Goal: Task Accomplishment & Management: Use online tool/utility

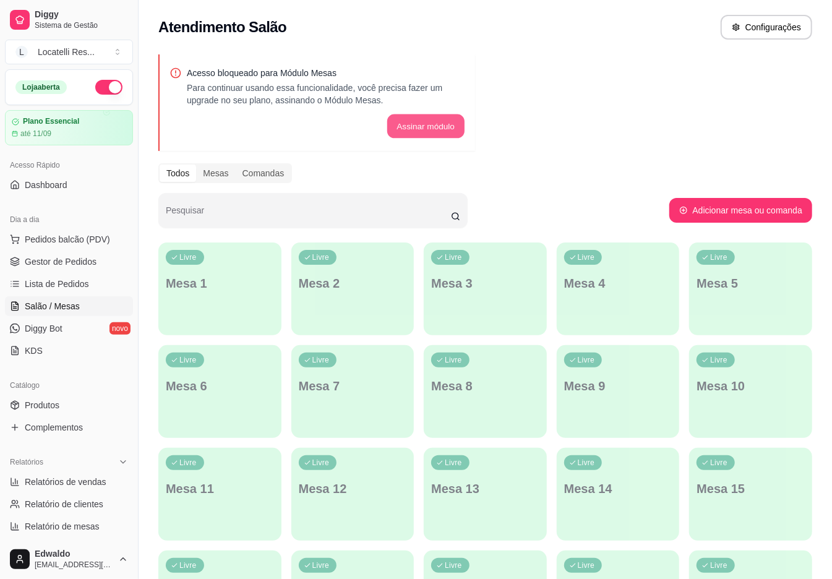
click at [444, 134] on button "Assinar módulo" at bounding box center [424, 126] width 77 height 24
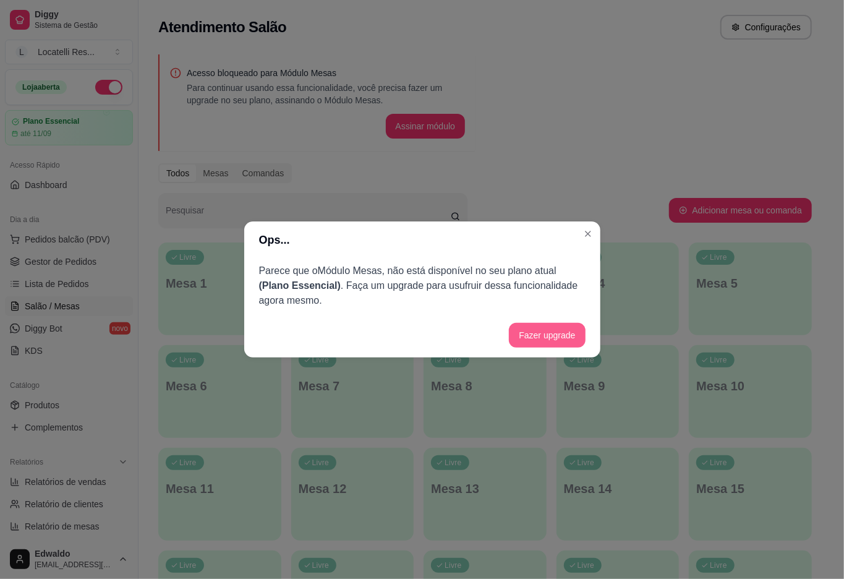
click at [527, 330] on button "Fazer upgrade" at bounding box center [547, 335] width 76 height 25
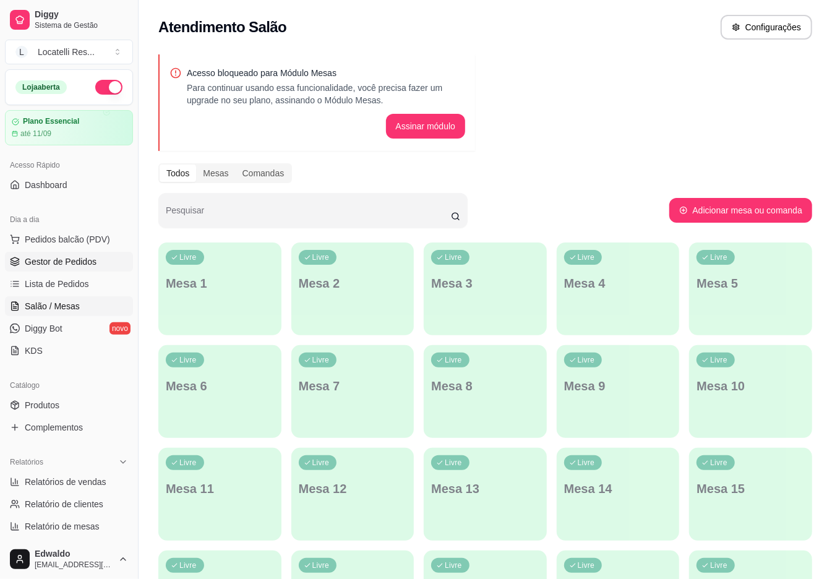
click at [35, 268] on link "Gestor de Pedidos" at bounding box center [69, 262] width 128 height 20
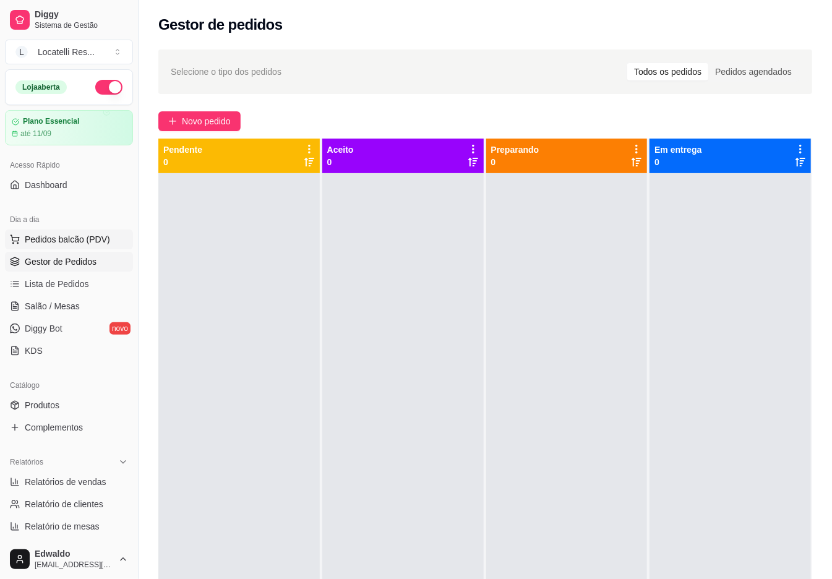
click at [53, 238] on span "Pedidos balcão (PDV)" at bounding box center [67, 239] width 85 height 12
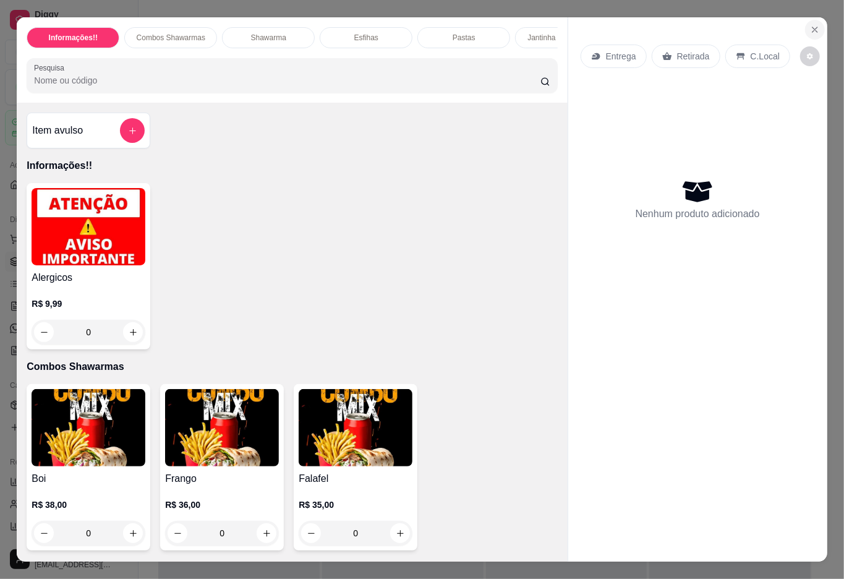
click at [813, 27] on icon "Close" at bounding box center [815, 29] width 5 height 5
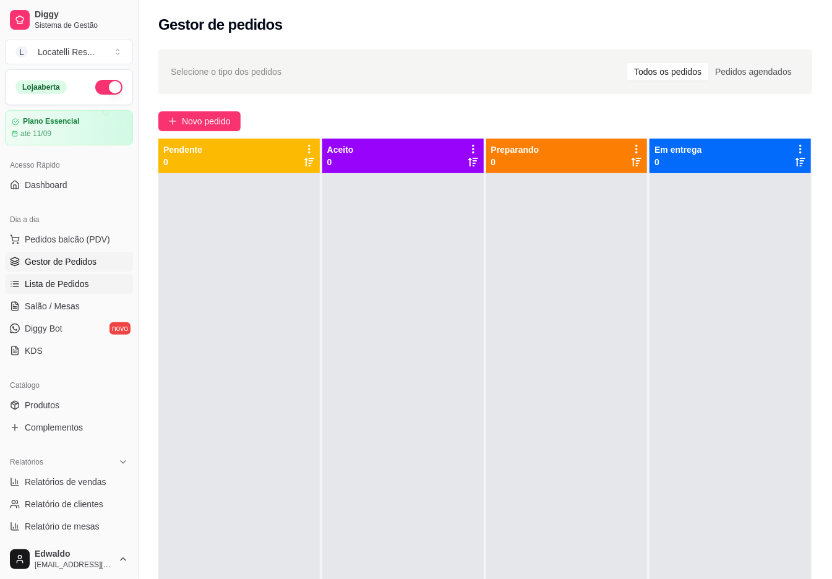
click at [59, 275] on link "Lista de Pedidos" at bounding box center [69, 284] width 128 height 20
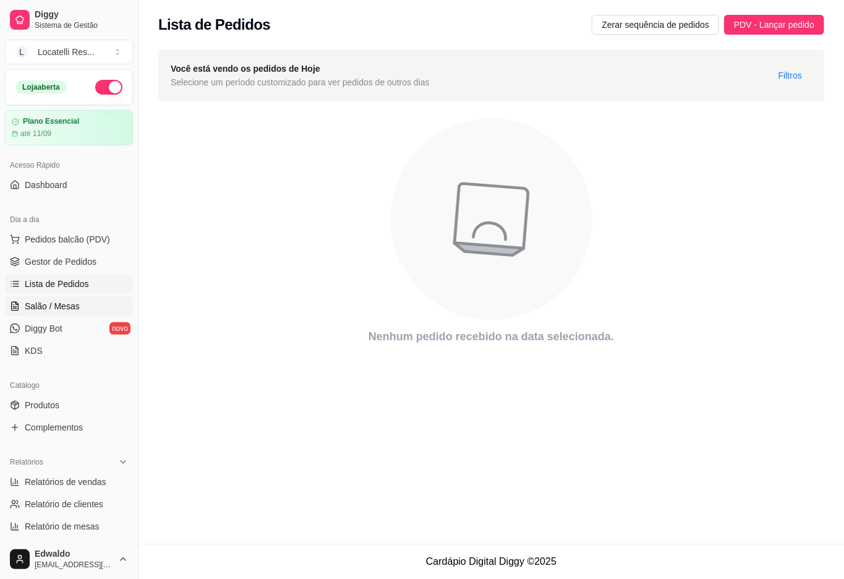
click at [62, 300] on span "Salão / Mesas" at bounding box center [52, 306] width 55 height 12
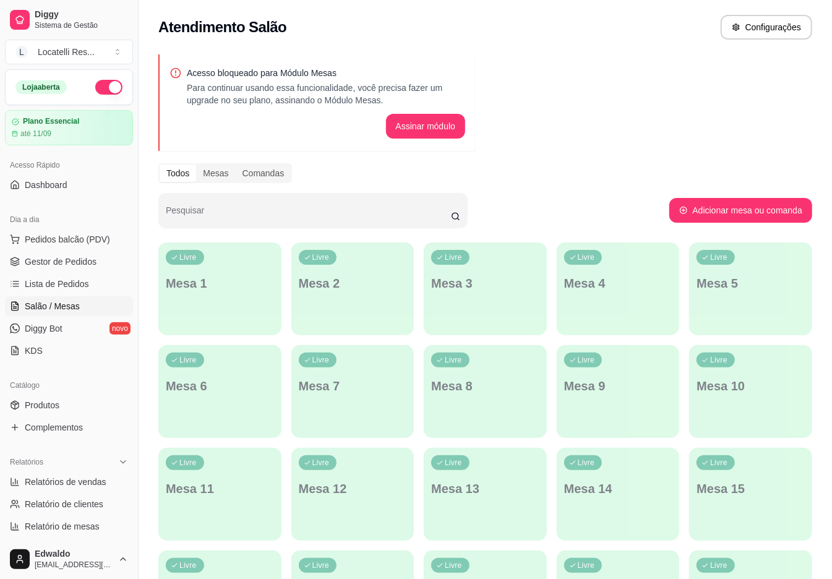
click at [169, 280] on p "Mesa 1" at bounding box center [220, 283] width 108 height 17
click at [70, 258] on span "Gestor de Pedidos" at bounding box center [61, 261] width 72 height 12
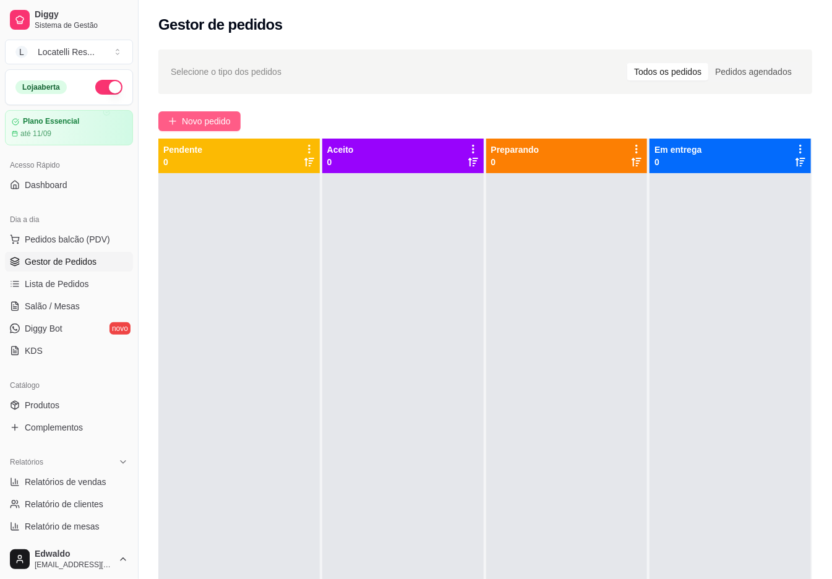
click at [213, 129] on button "Novo pedido" at bounding box center [199, 121] width 82 height 20
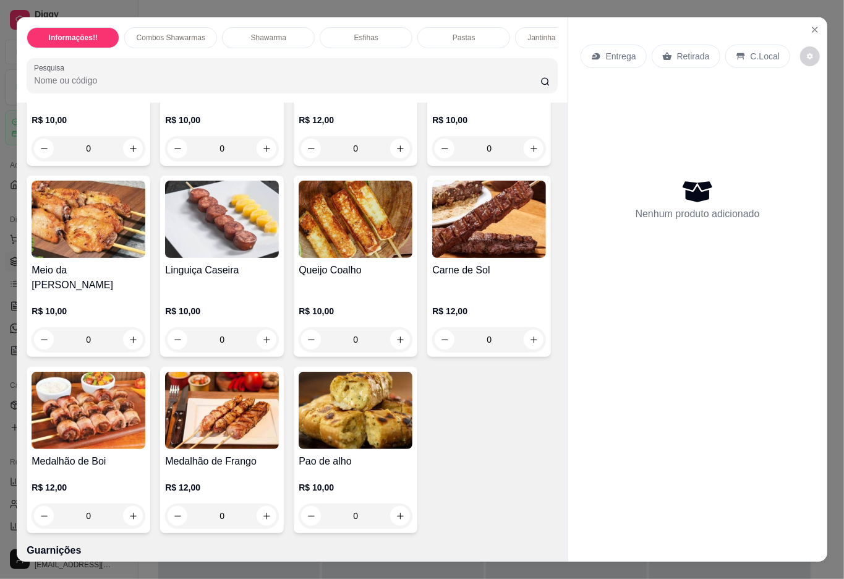
scroll to position [1566, 0]
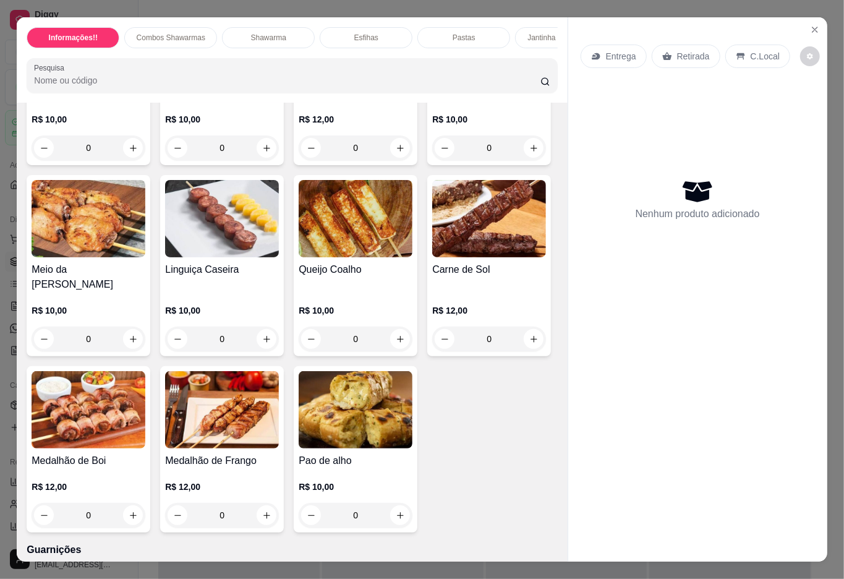
click at [127, 160] on div "0" at bounding box center [89, 147] width 114 height 25
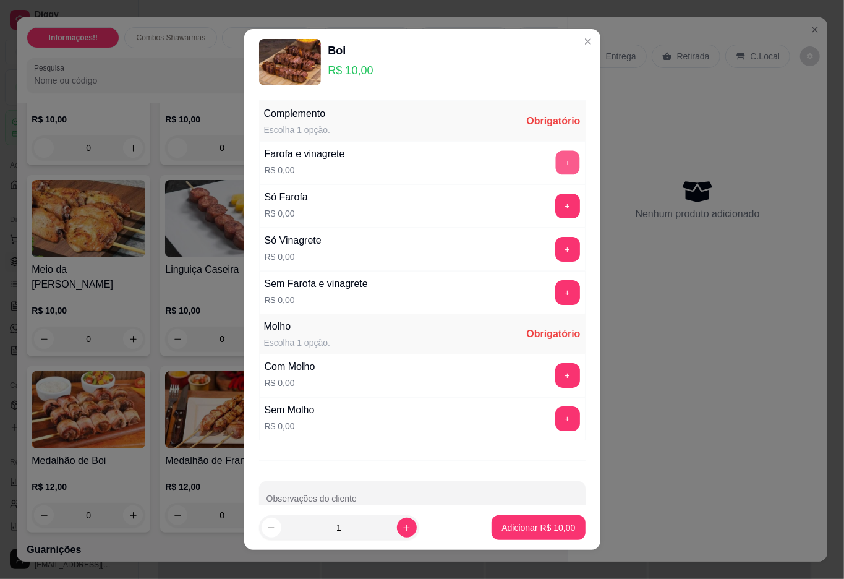
click at [555, 161] on button "+" at bounding box center [567, 162] width 24 height 24
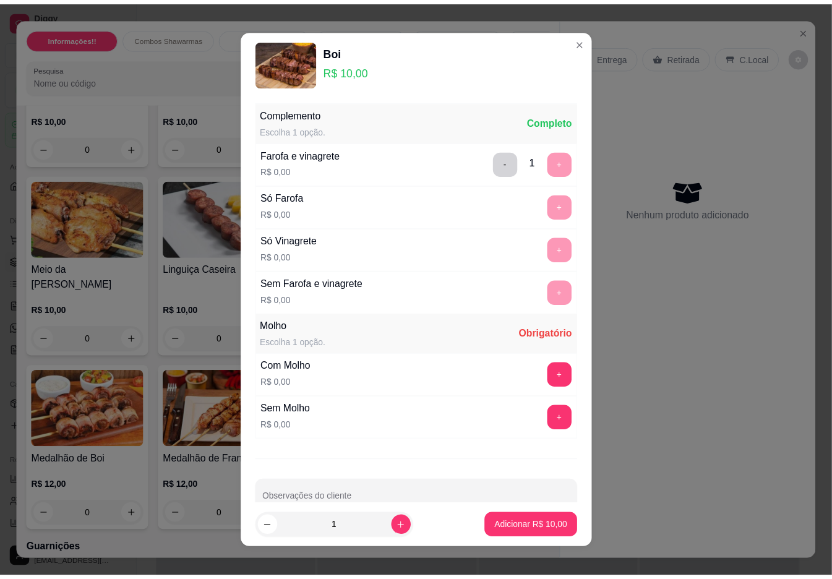
scroll to position [30, 0]
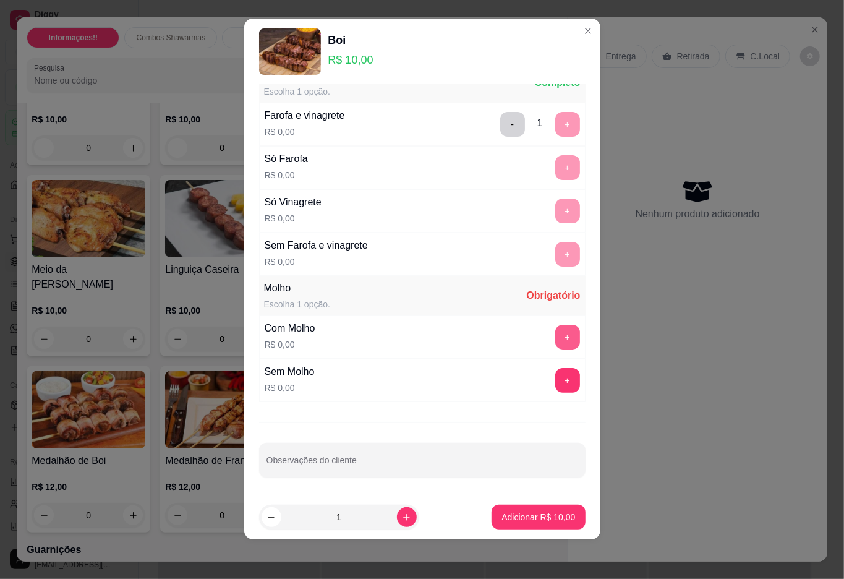
click at [555, 340] on button "+" at bounding box center [567, 337] width 25 height 25
click at [402, 518] on icon "increase-product-quantity" at bounding box center [406, 517] width 9 height 9
type input "3"
click at [511, 513] on p "Adicionar R$ 30,00" at bounding box center [538, 517] width 74 height 12
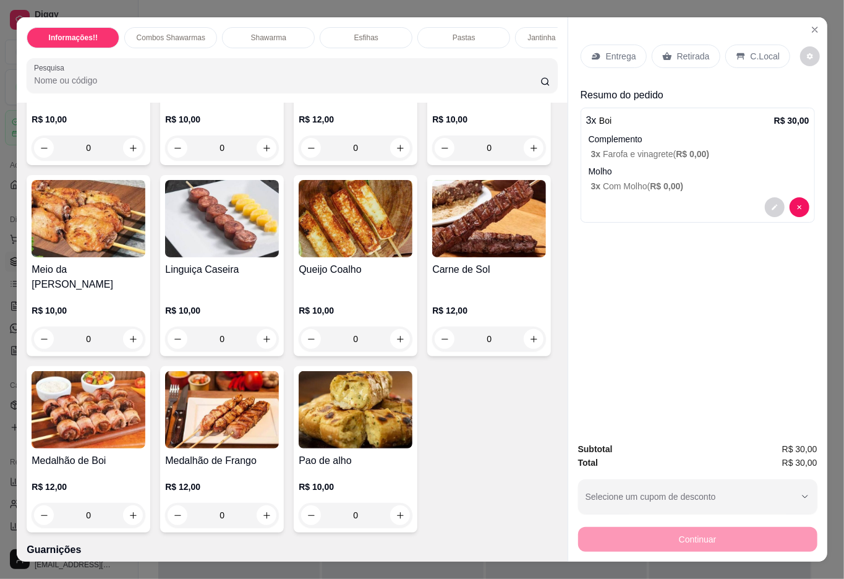
click at [688, 52] on p "Retirada" at bounding box center [693, 56] width 33 height 12
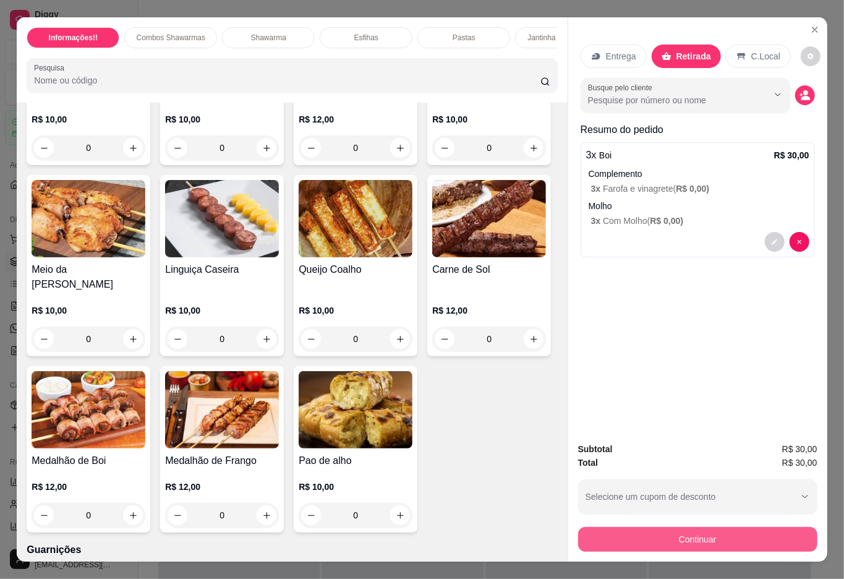
click at [693, 527] on button "Continuar" at bounding box center [697, 539] width 239 height 25
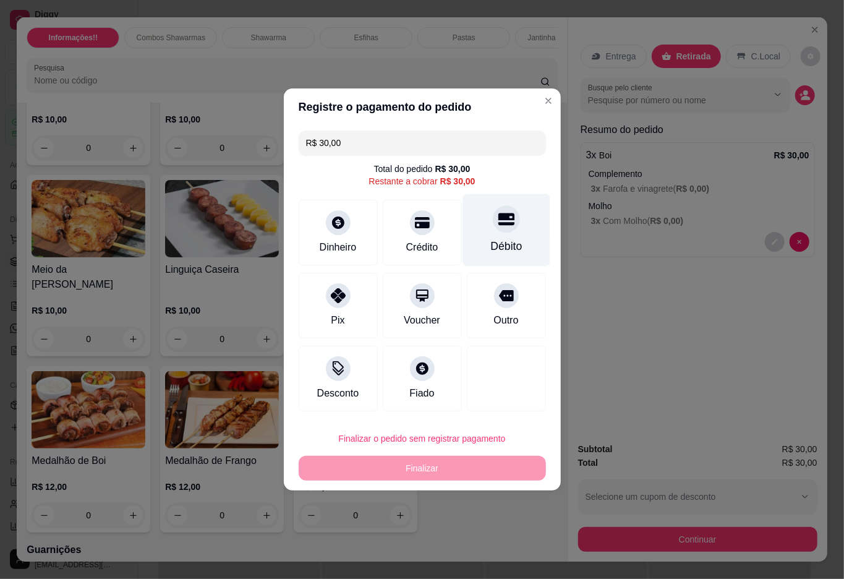
click at [490, 238] on div "Débito" at bounding box center [506, 246] width 32 height 16
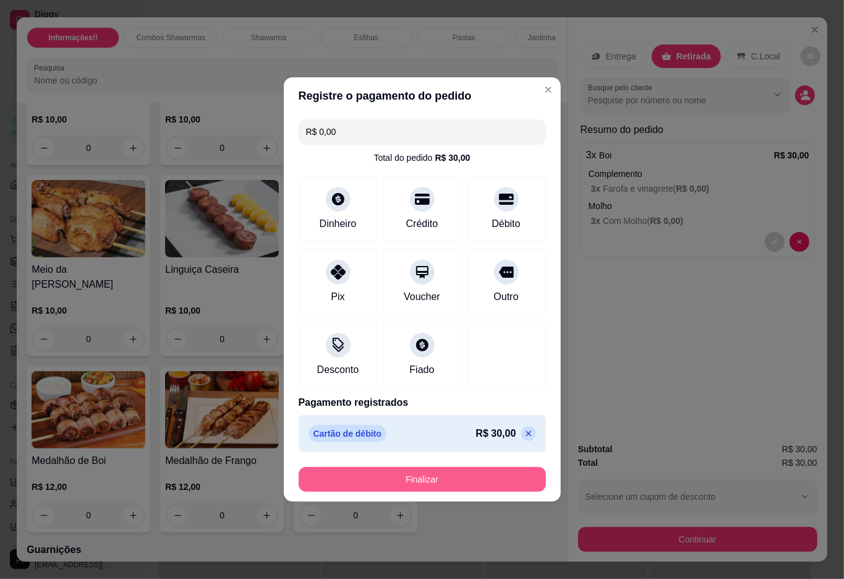
click at [450, 484] on button "Finalizar" at bounding box center [422, 479] width 247 height 25
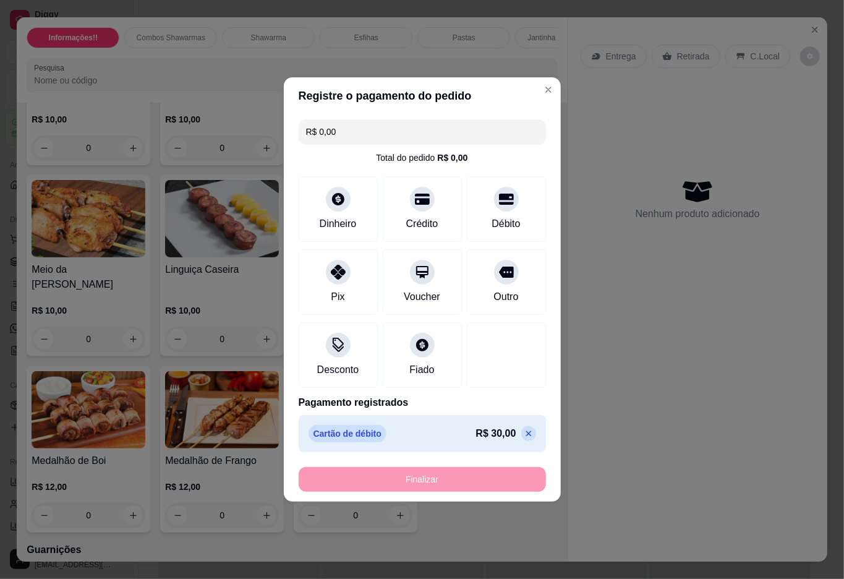
type input "-R$ 30,00"
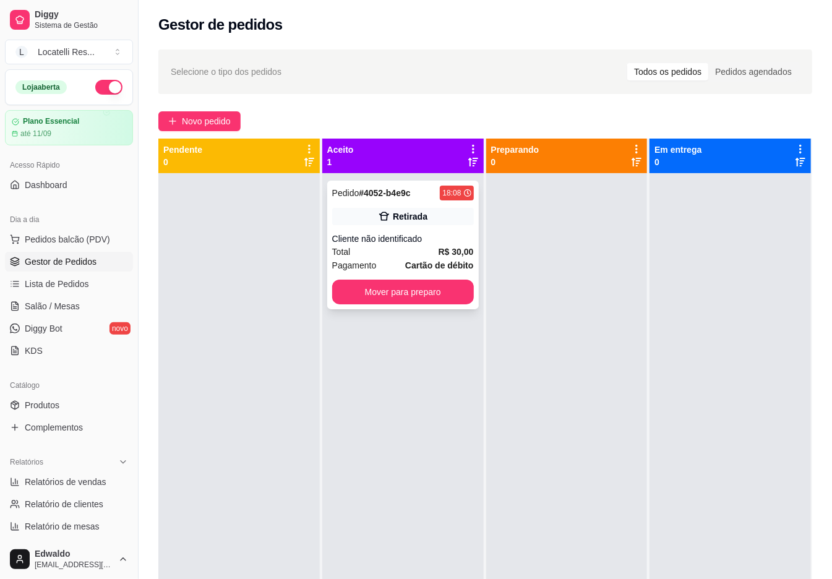
click at [428, 308] on div "Pedido # 4052-b4e9c 18:08 Retirada Cliente não identificado Total R$ 30,00 Paga…" at bounding box center [403, 245] width 152 height 129
click at [453, 293] on button "Mover para preparo" at bounding box center [402, 292] width 137 height 24
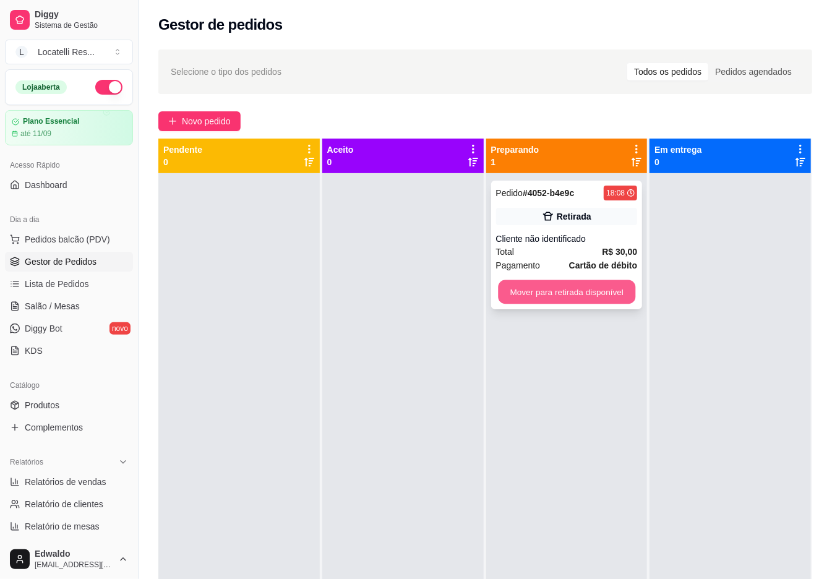
click at [523, 284] on button "Mover para retirada disponível" at bounding box center [566, 292] width 137 height 24
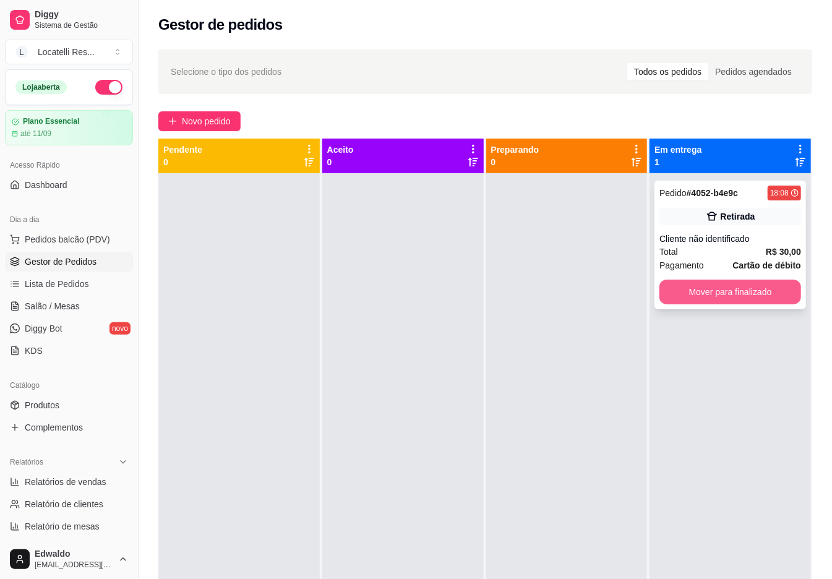
click at [663, 288] on button "Mover para finalizado" at bounding box center [730, 292] width 142 height 25
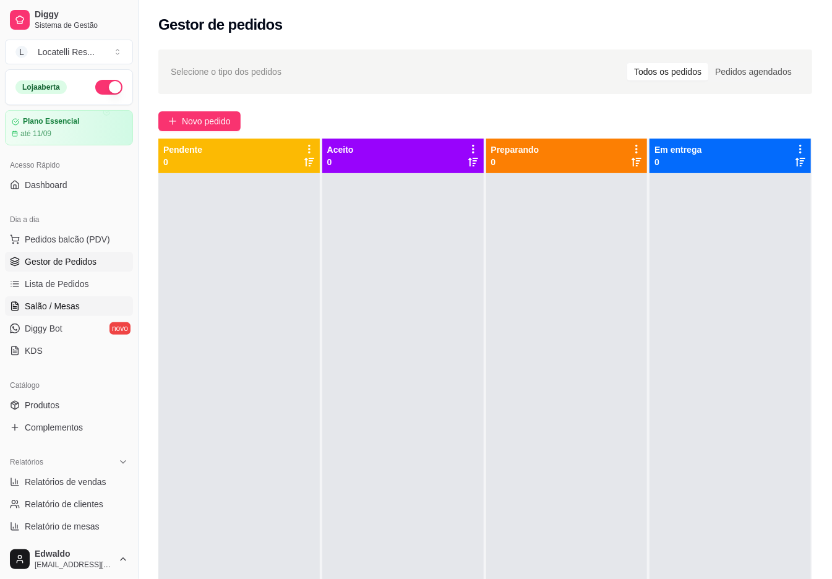
click at [80, 310] on link "Salão / Mesas" at bounding box center [69, 306] width 128 height 20
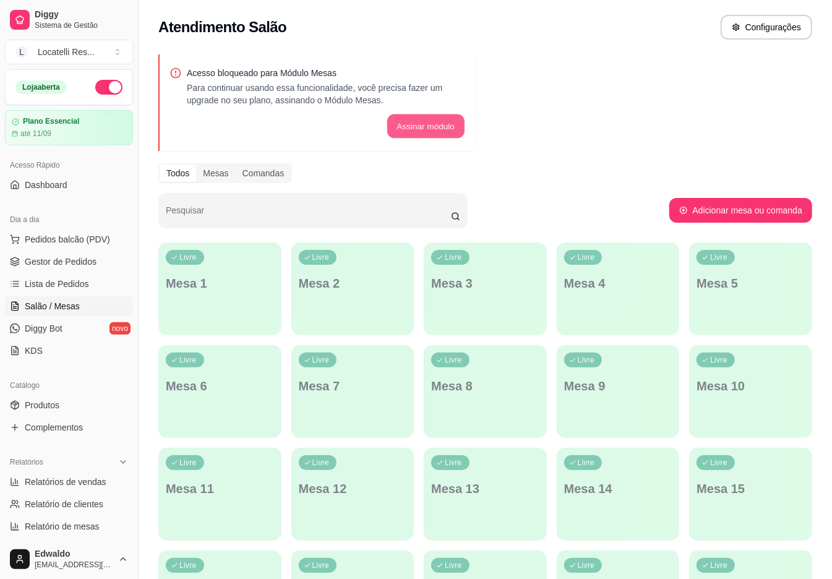
click at [443, 127] on button "Assinar módulo" at bounding box center [424, 126] width 77 height 24
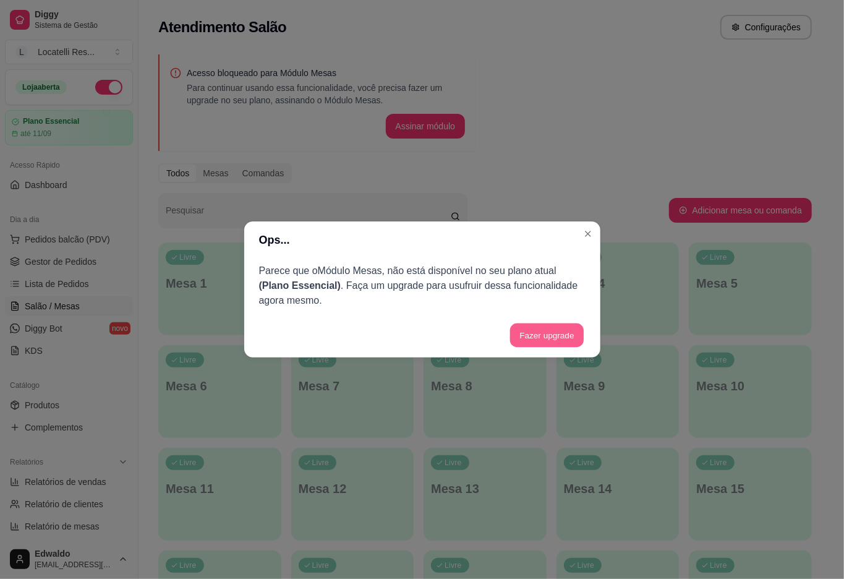
click at [536, 334] on button "Fazer upgrade" at bounding box center [547, 335] width 74 height 24
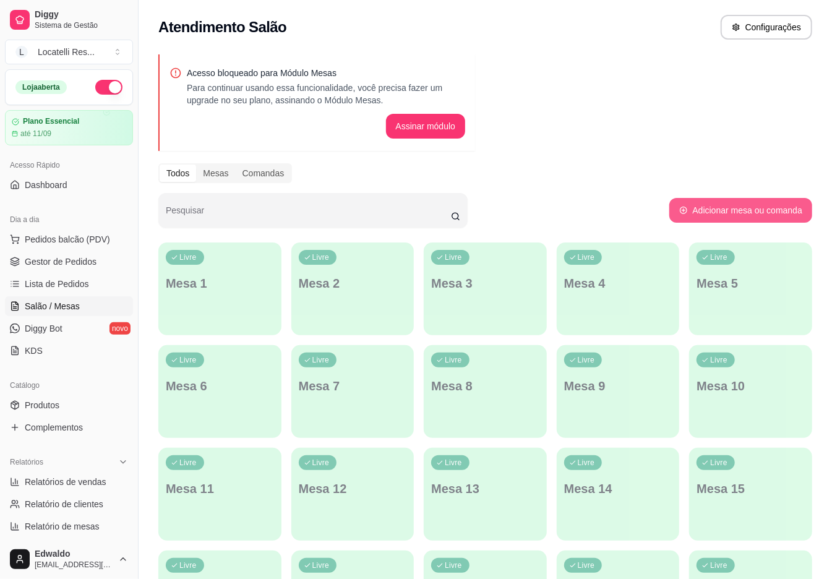
click at [761, 200] on button "Adicionar mesa ou comanda" at bounding box center [740, 210] width 143 height 25
click at [413, 129] on button "Assinar módulo" at bounding box center [426, 126] width 80 height 25
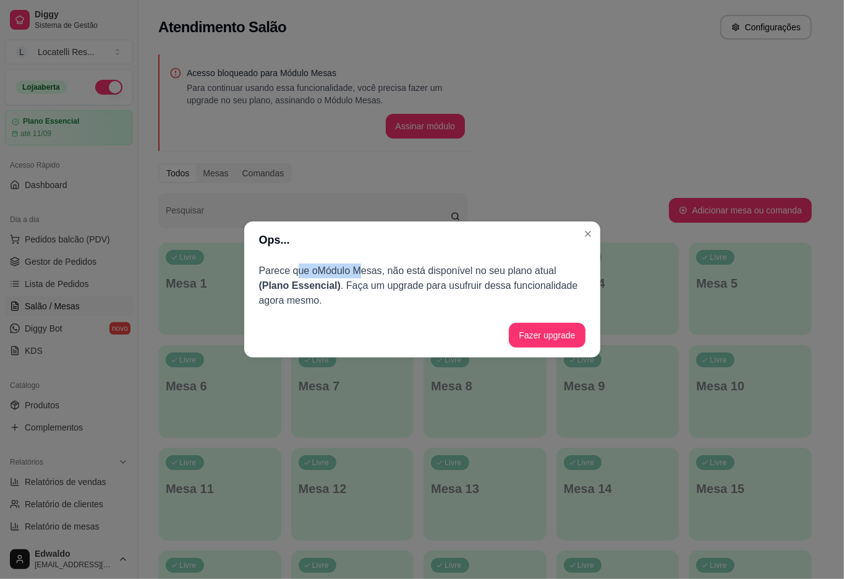
drag, startPoint x: 298, startPoint y: 268, endPoint x: 371, endPoint y: 275, distance: 73.3
click at [362, 268] on p "Parece que o Módulo Mesas , não está disponível no seu plano atual ( Plano Esse…" at bounding box center [422, 285] width 326 height 45
click at [530, 338] on button "Fazer upgrade" at bounding box center [547, 335] width 74 height 24
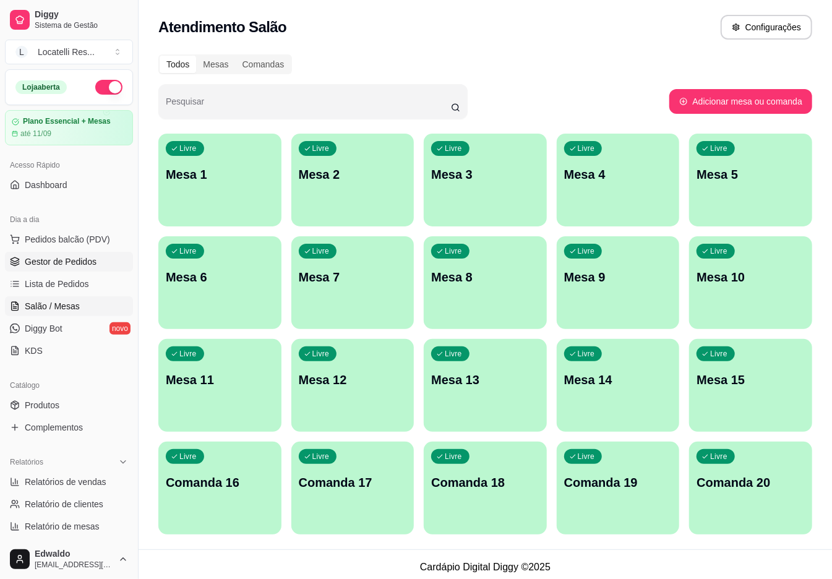
click at [67, 263] on span "Gestor de Pedidos" at bounding box center [61, 261] width 72 height 12
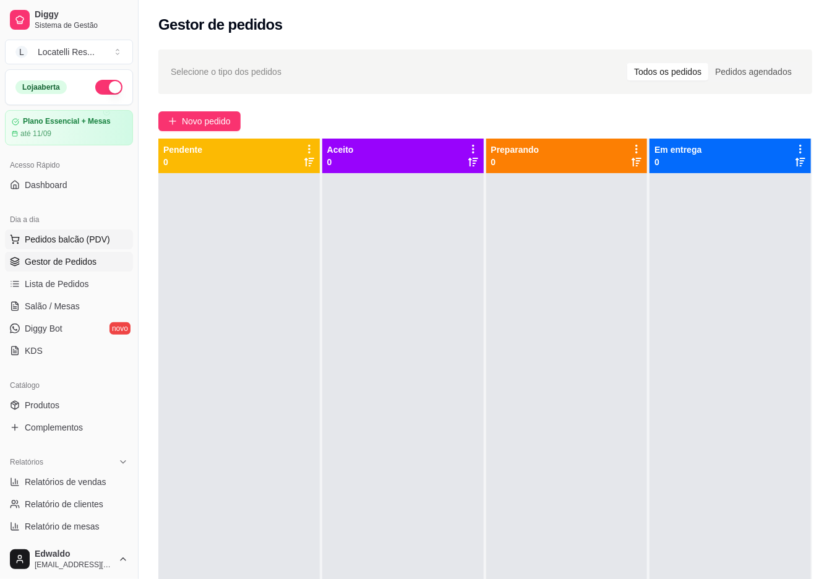
click at [72, 231] on button "Pedidos balcão (PDV)" at bounding box center [69, 239] width 128 height 20
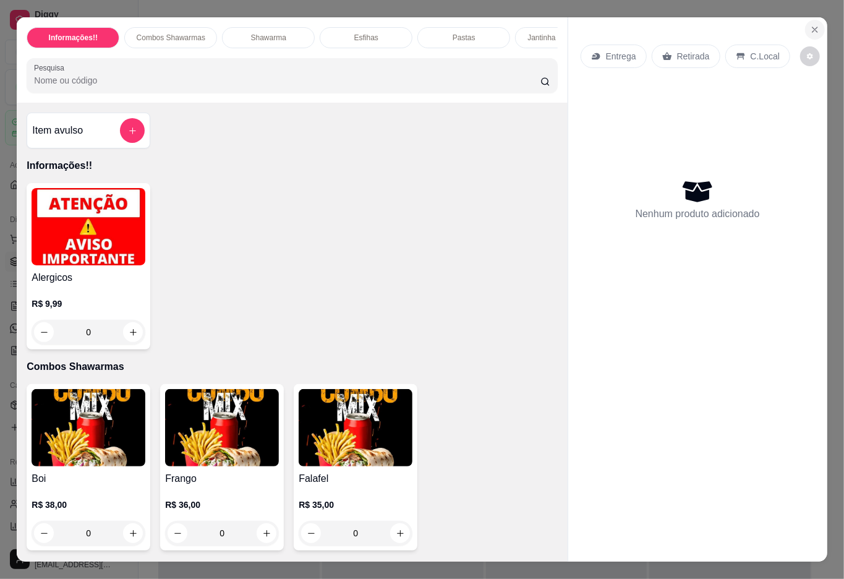
click at [805, 21] on button "Close" at bounding box center [815, 30] width 20 height 20
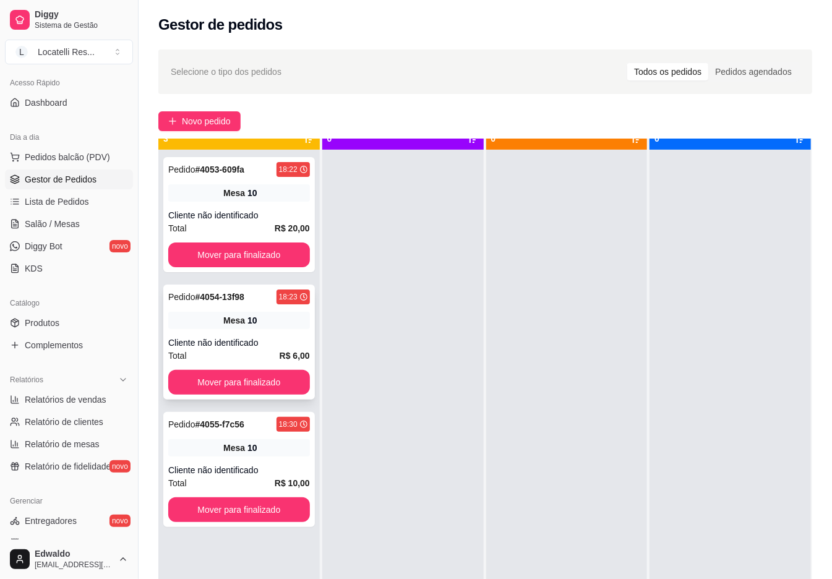
scroll to position [35, 0]
